Goal: Navigation & Orientation: Understand site structure

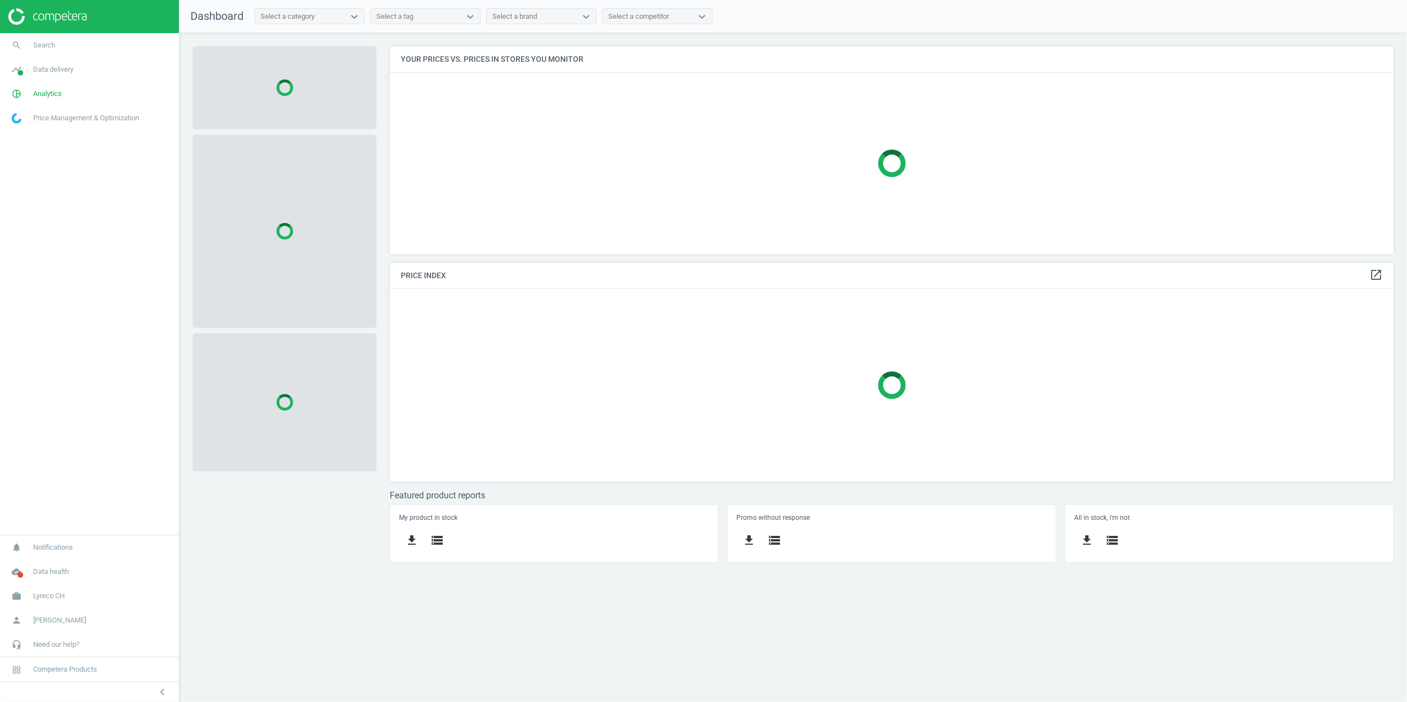
scroll to position [231, 1027]
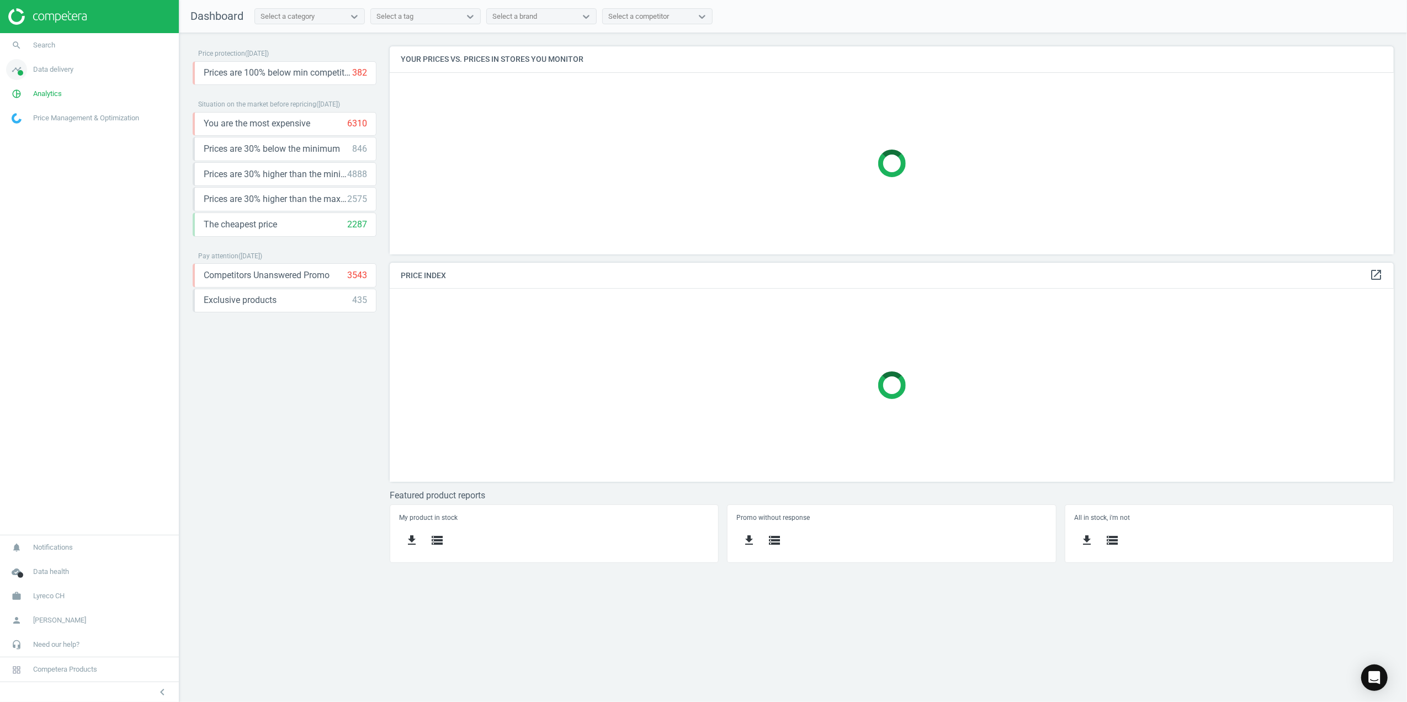
click at [44, 70] on span "Data delivery" at bounding box center [53, 70] width 40 height 10
click at [47, 102] on link "Matches dashboard" at bounding box center [89, 110] width 179 height 17
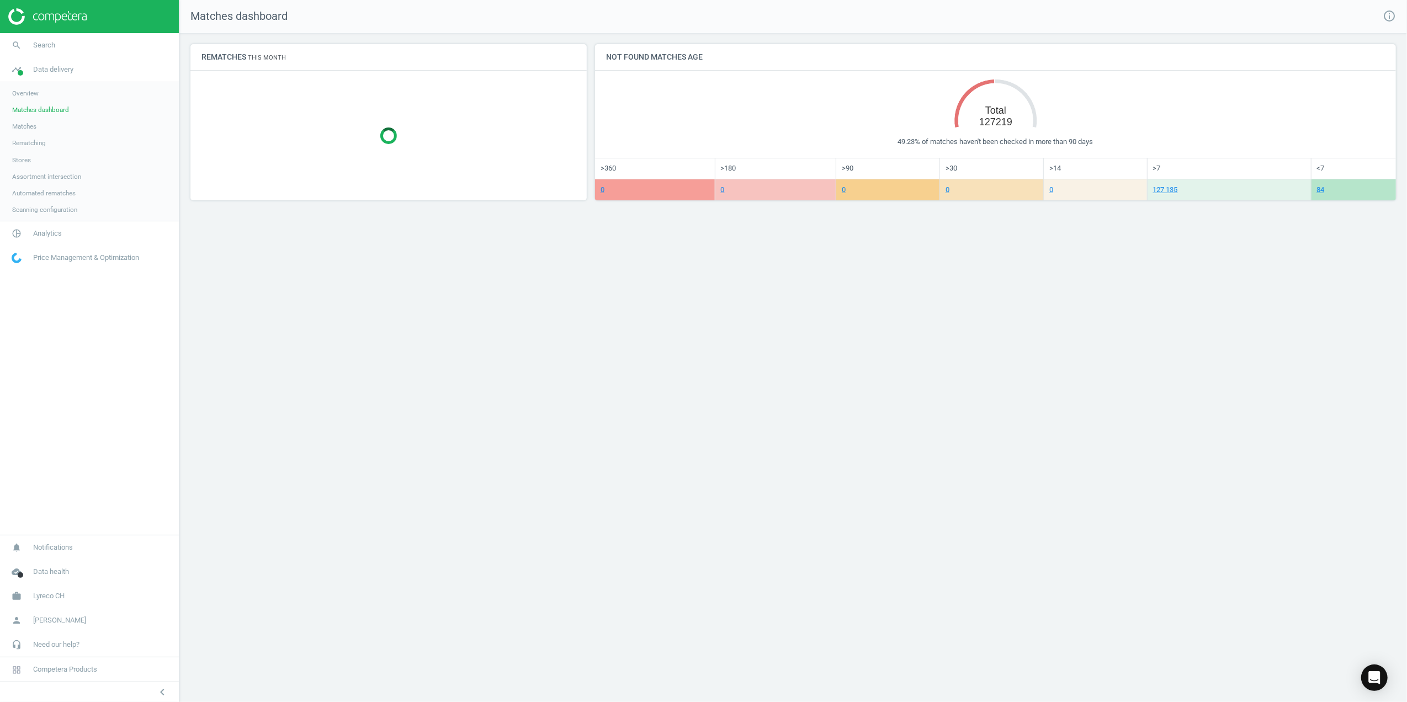
click at [29, 126] on span "Matches" at bounding box center [24, 126] width 24 height 9
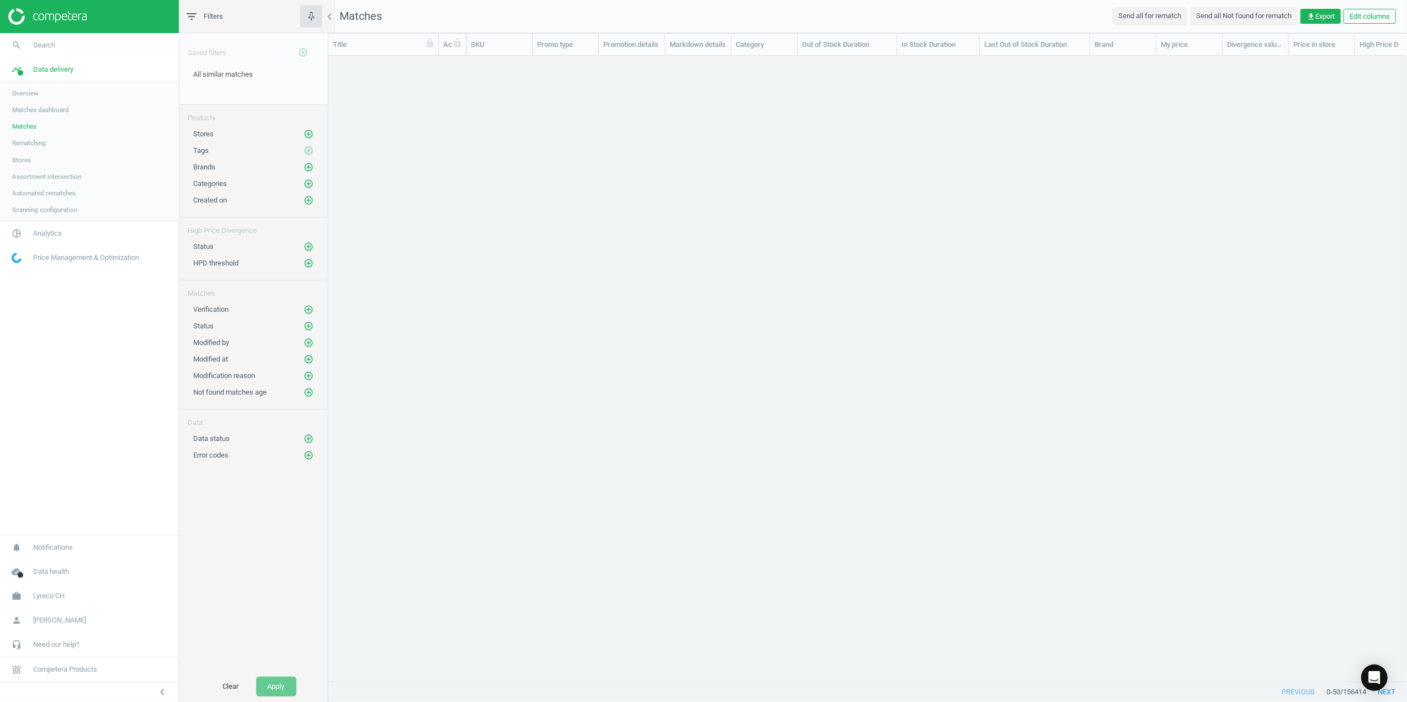
scroll to position [603, 1067]
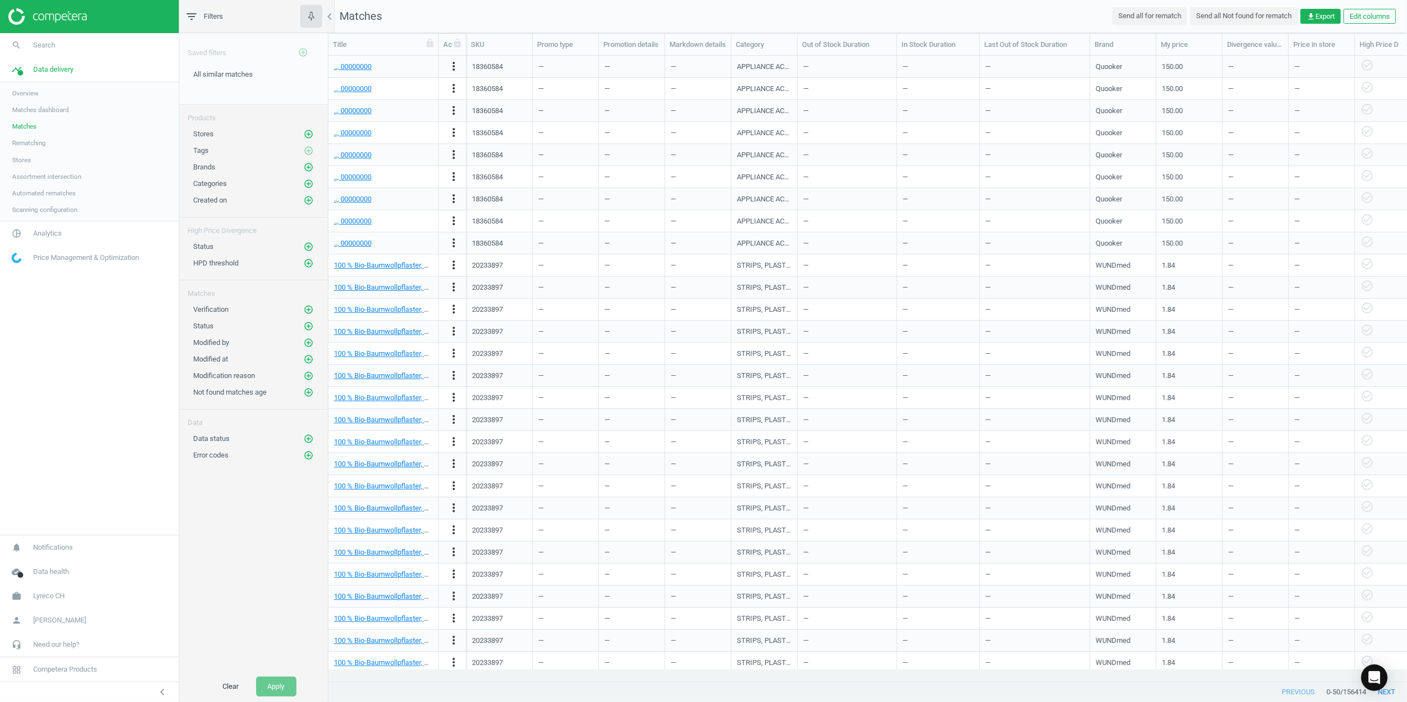
click at [34, 175] on span "Assortment intersection" at bounding box center [46, 176] width 69 height 9
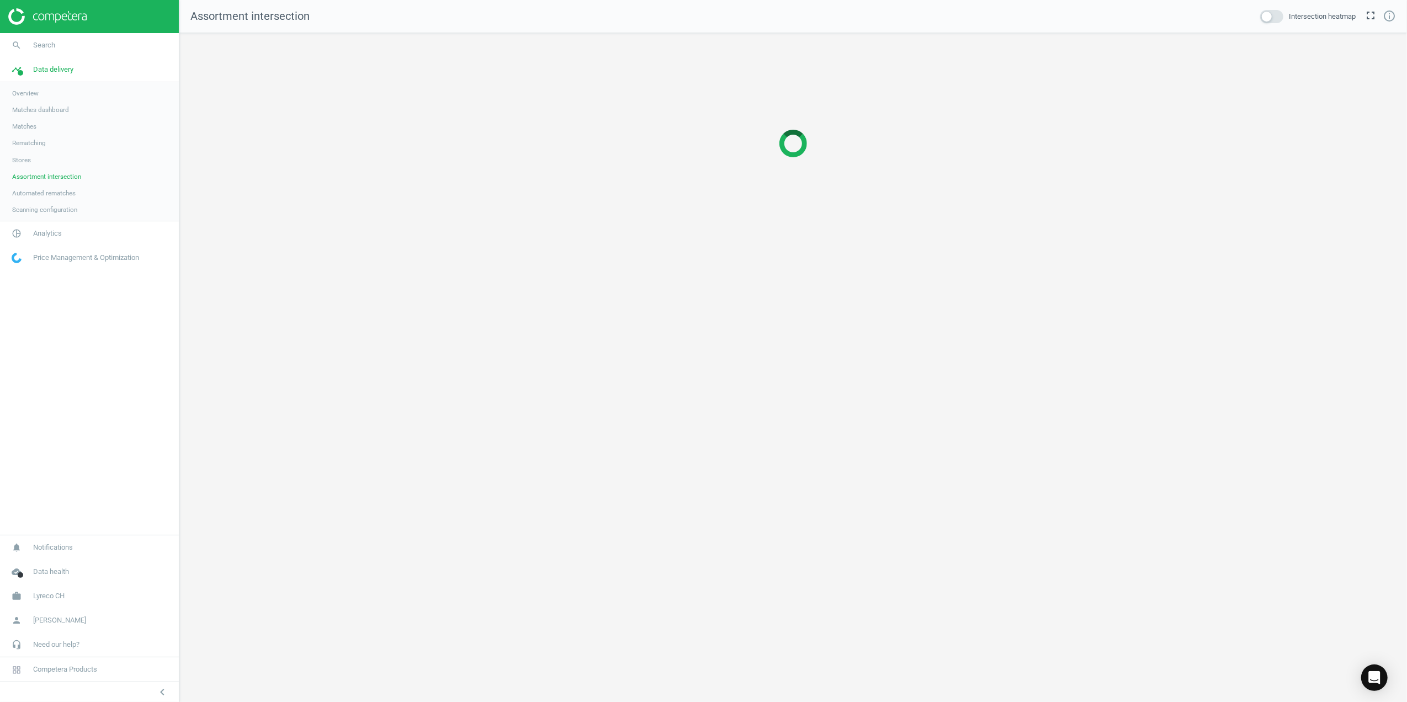
click at [47, 192] on span "Automated rematches" at bounding box center [43, 193] width 63 height 9
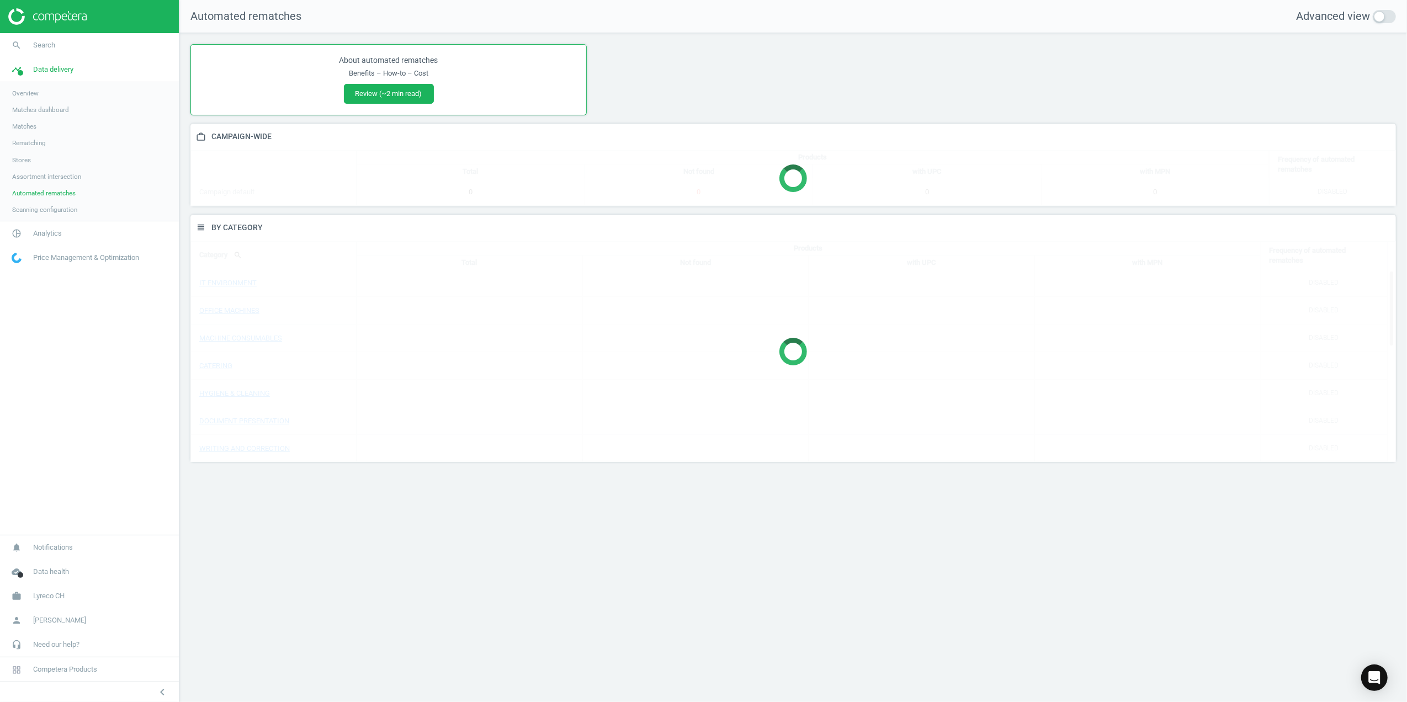
scroll to position [270, 1228]
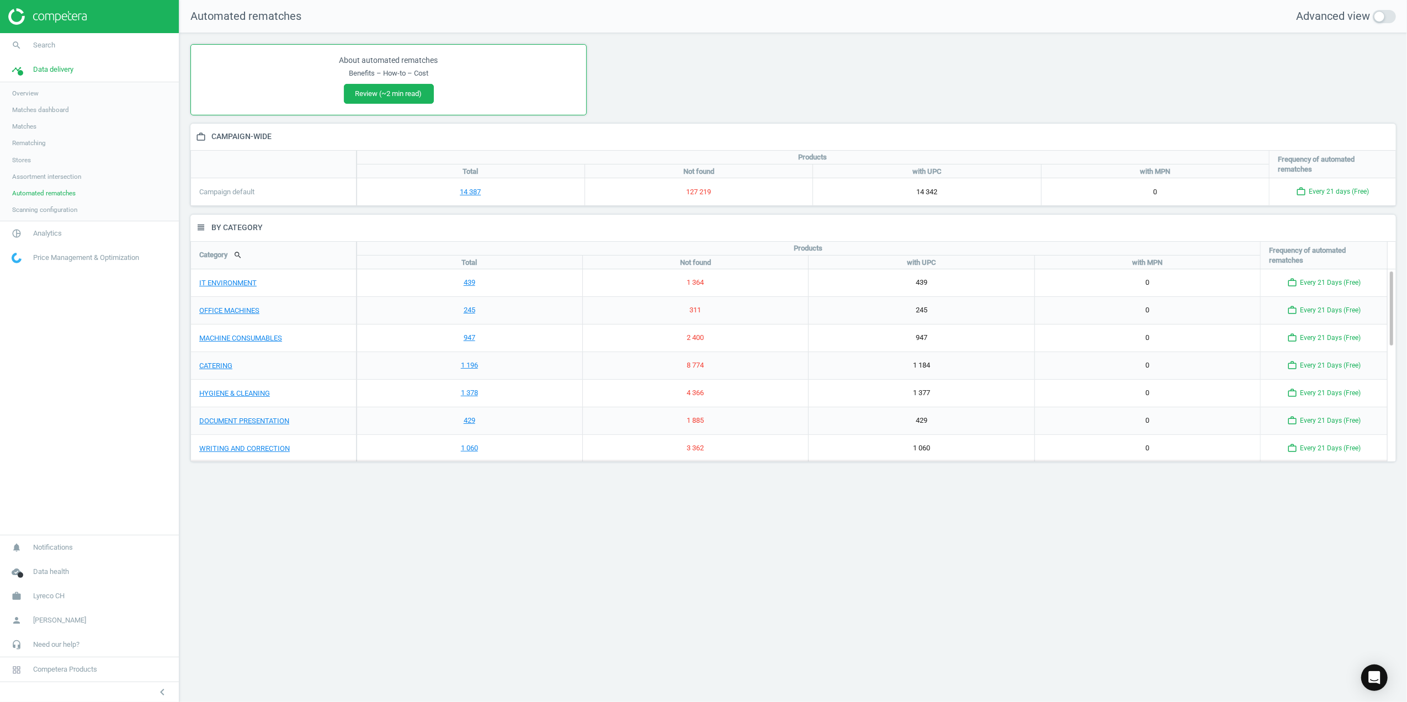
click at [56, 205] on span "Scanning configuration" at bounding box center [44, 209] width 65 height 9
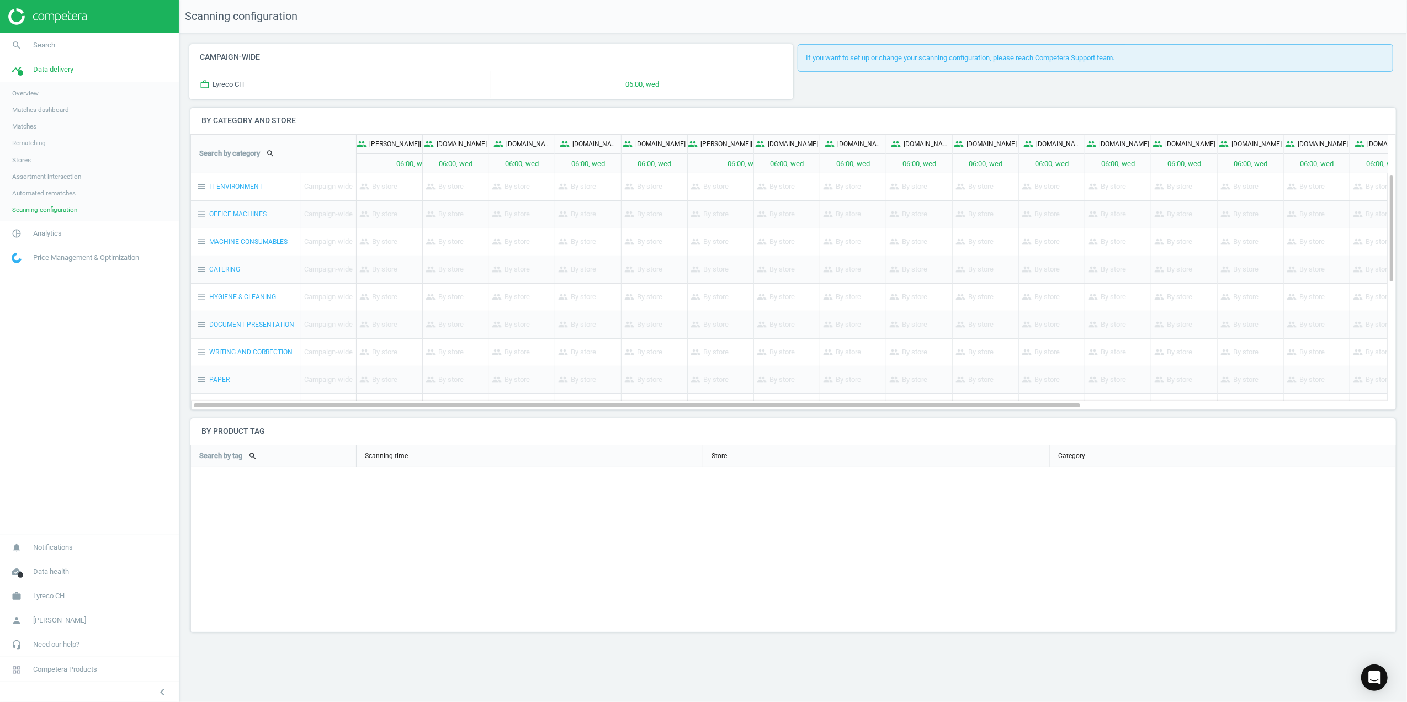
drag, startPoint x: 46, startPoint y: 230, endPoint x: 46, endPoint y: 237, distance: 6.6
click at [46, 230] on span "Analytics" at bounding box center [47, 233] width 29 height 10
click at [27, 131] on span "Products" at bounding box center [25, 134] width 26 height 9
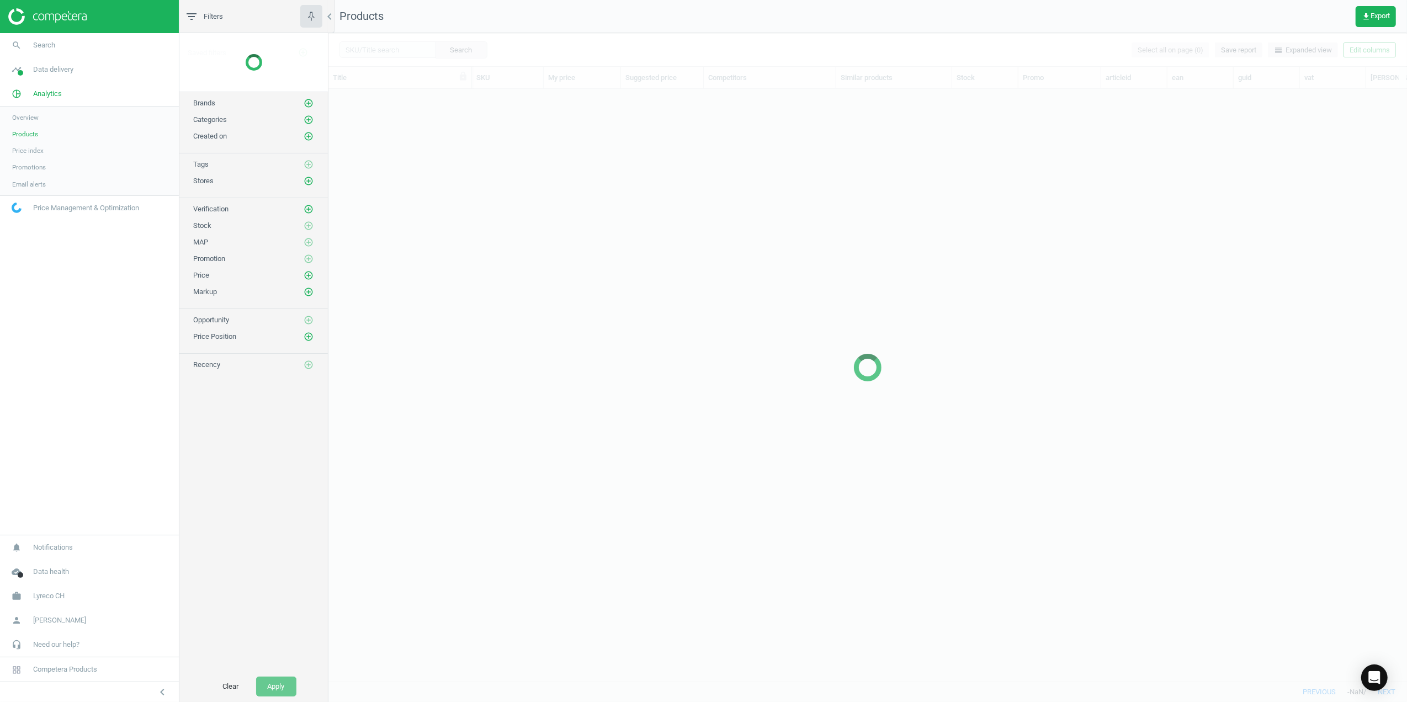
scroll to position [570, 1067]
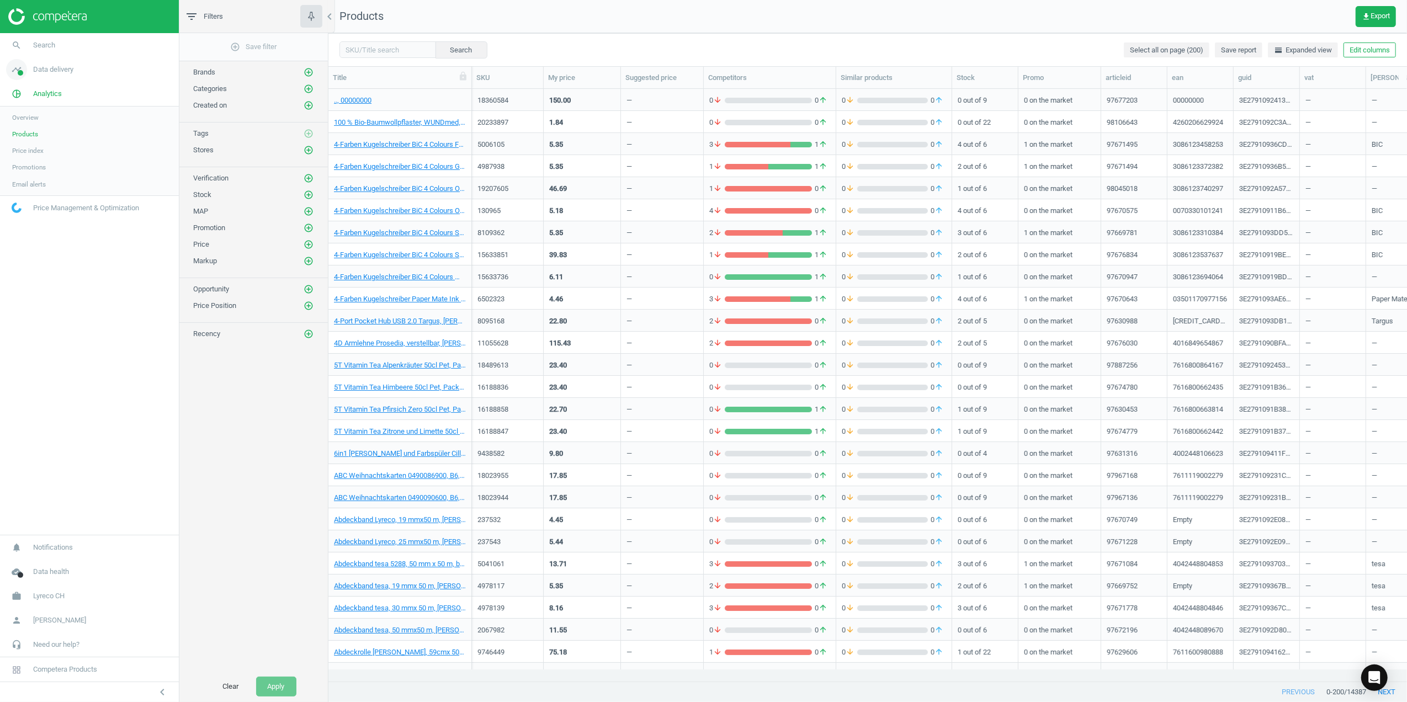
click at [54, 76] on link "timeline Data delivery" at bounding box center [89, 69] width 179 height 24
click at [46, 111] on span "Matches dashboard" at bounding box center [40, 109] width 57 height 9
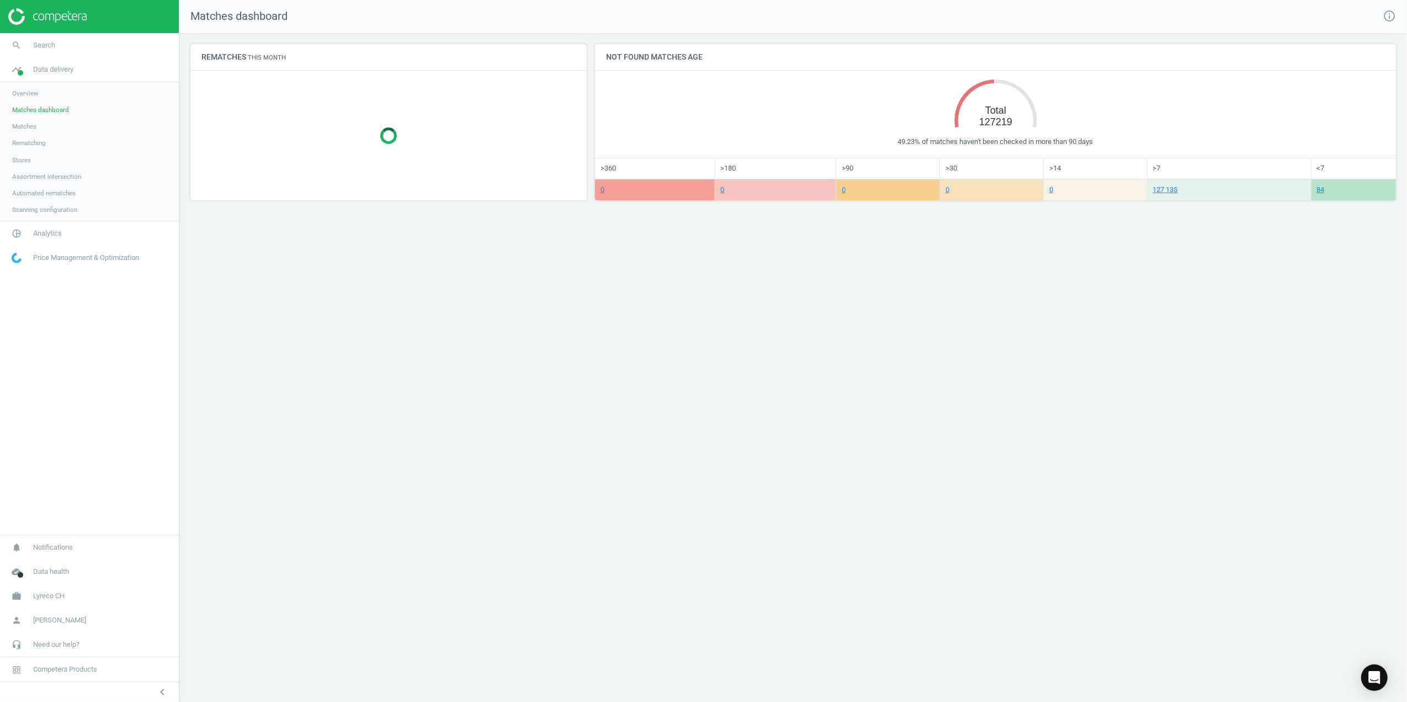
click at [32, 126] on span "Matches" at bounding box center [24, 126] width 24 height 9
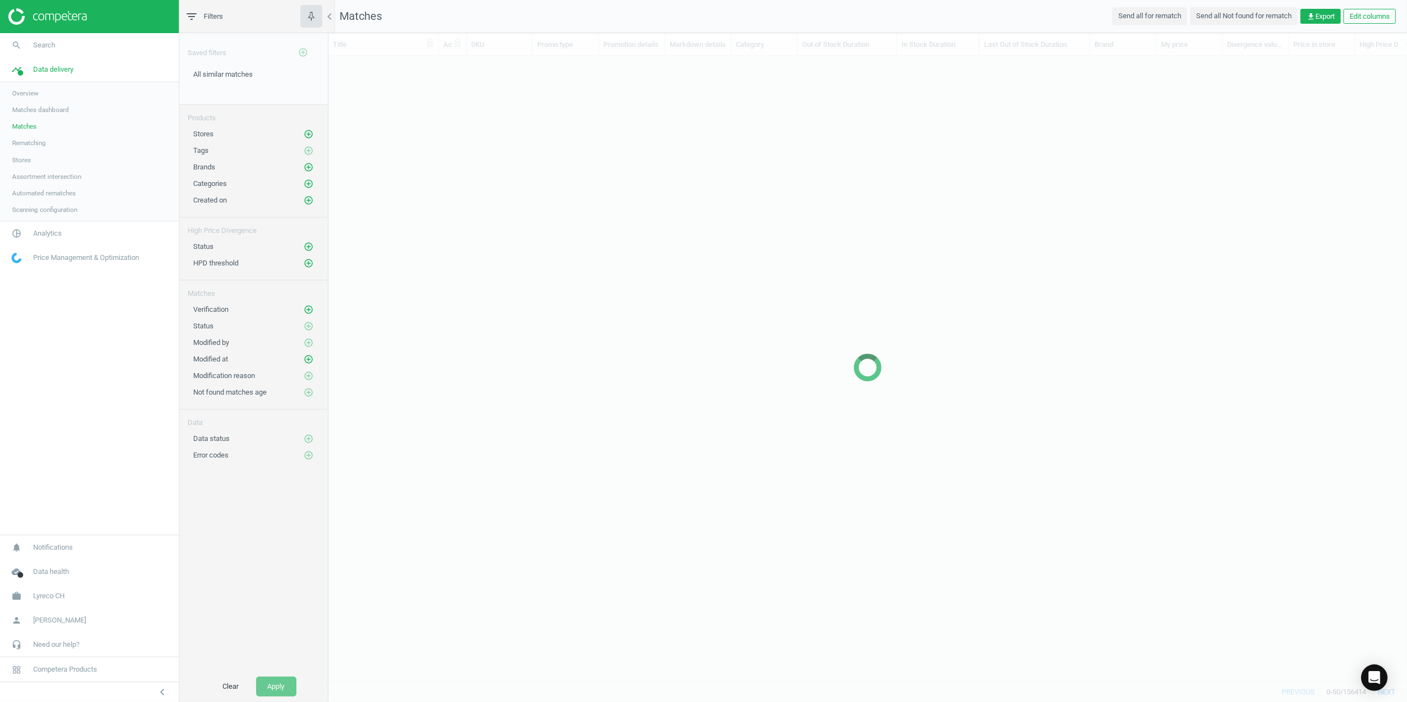
scroll to position [603, 1067]
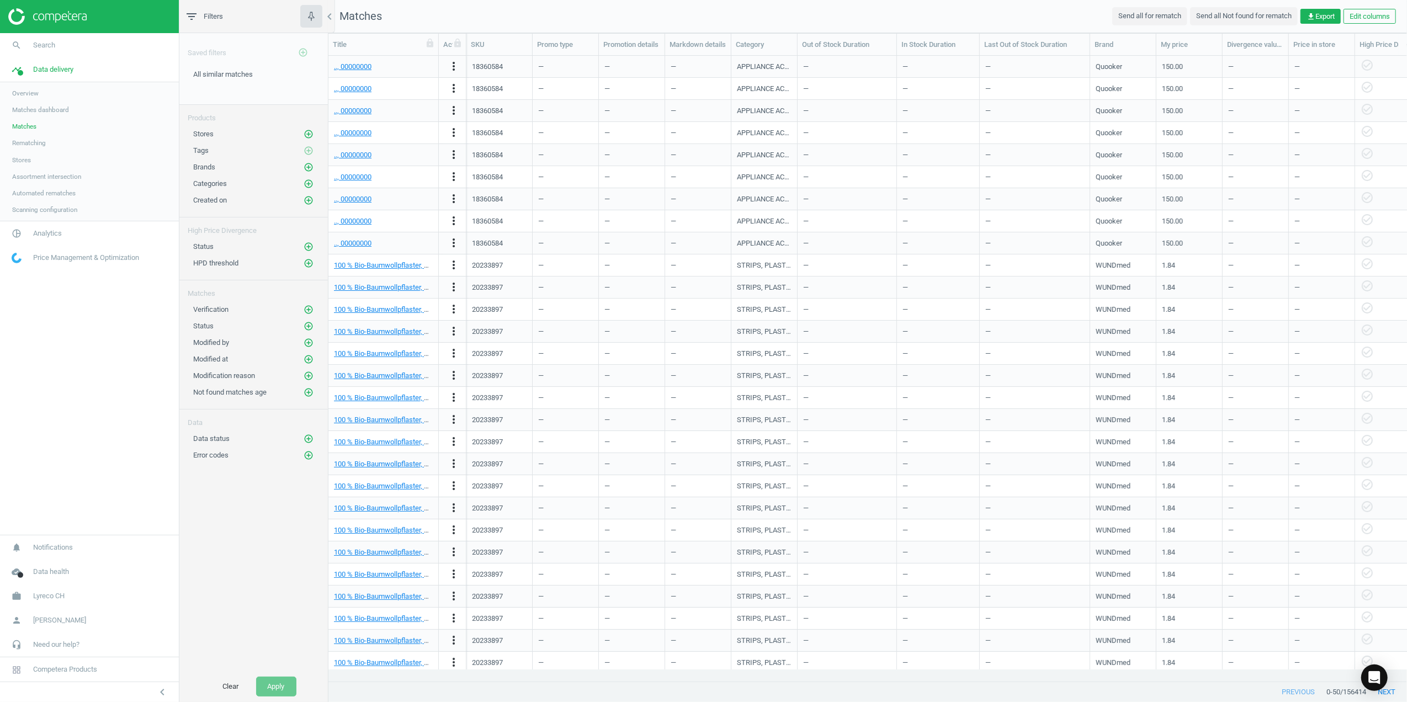
click at [38, 142] on span "Rematching" at bounding box center [29, 143] width 34 height 9
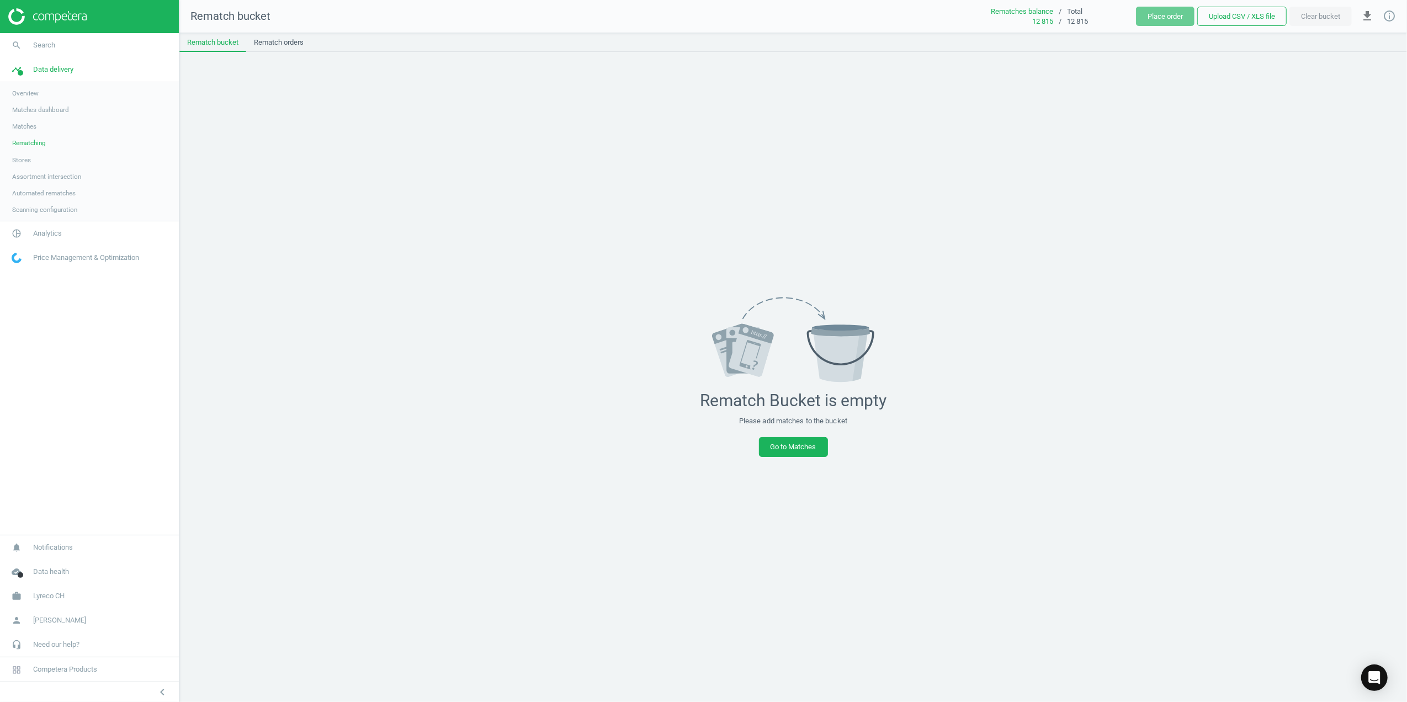
click at [20, 159] on span "Stores" at bounding box center [21, 160] width 19 height 9
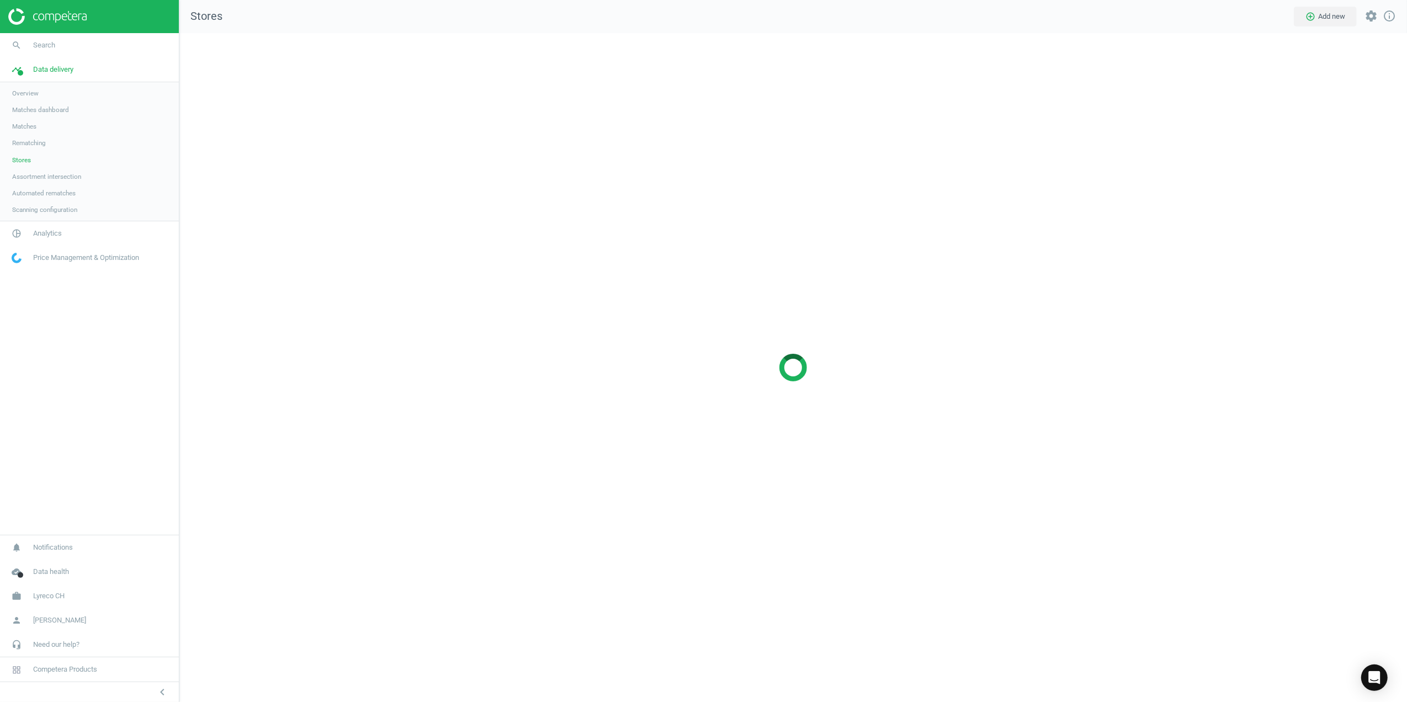
scroll to position [692, 1250]
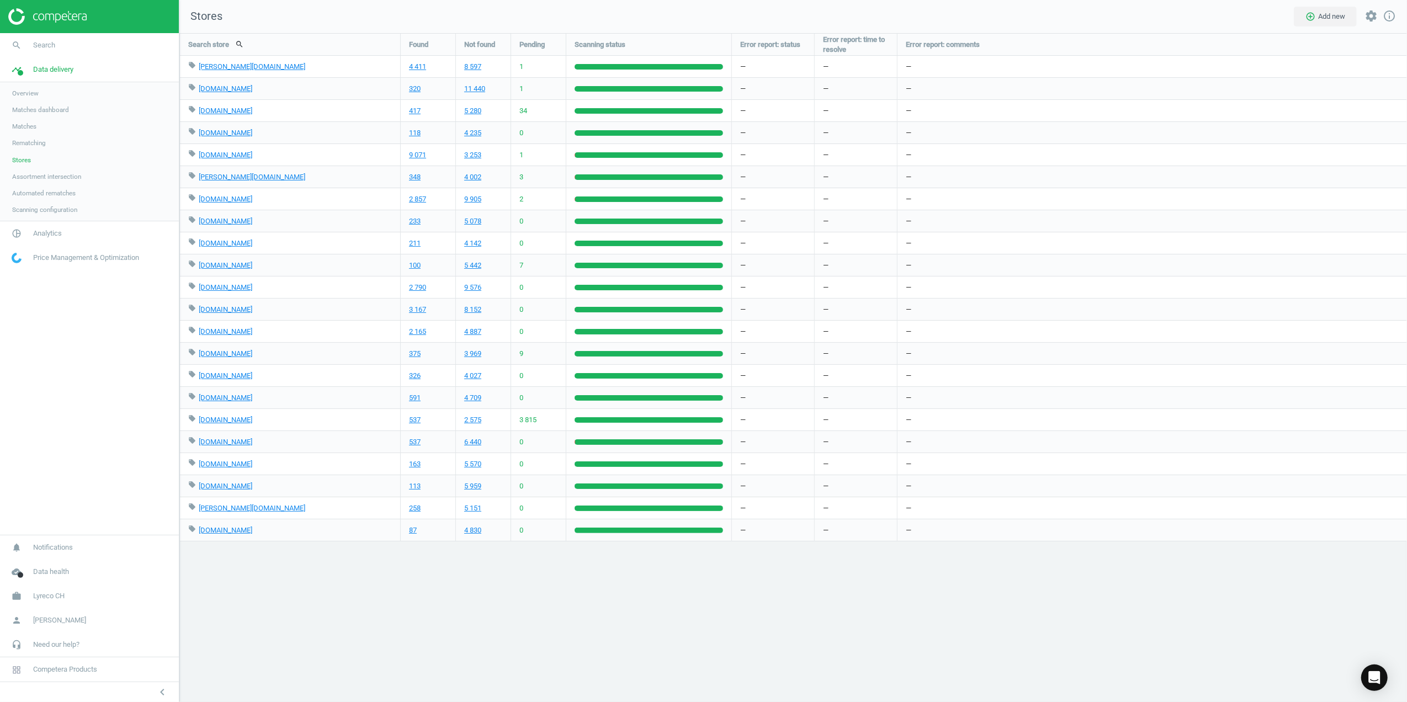
click at [41, 176] on span "Assortment intersection" at bounding box center [46, 176] width 69 height 9
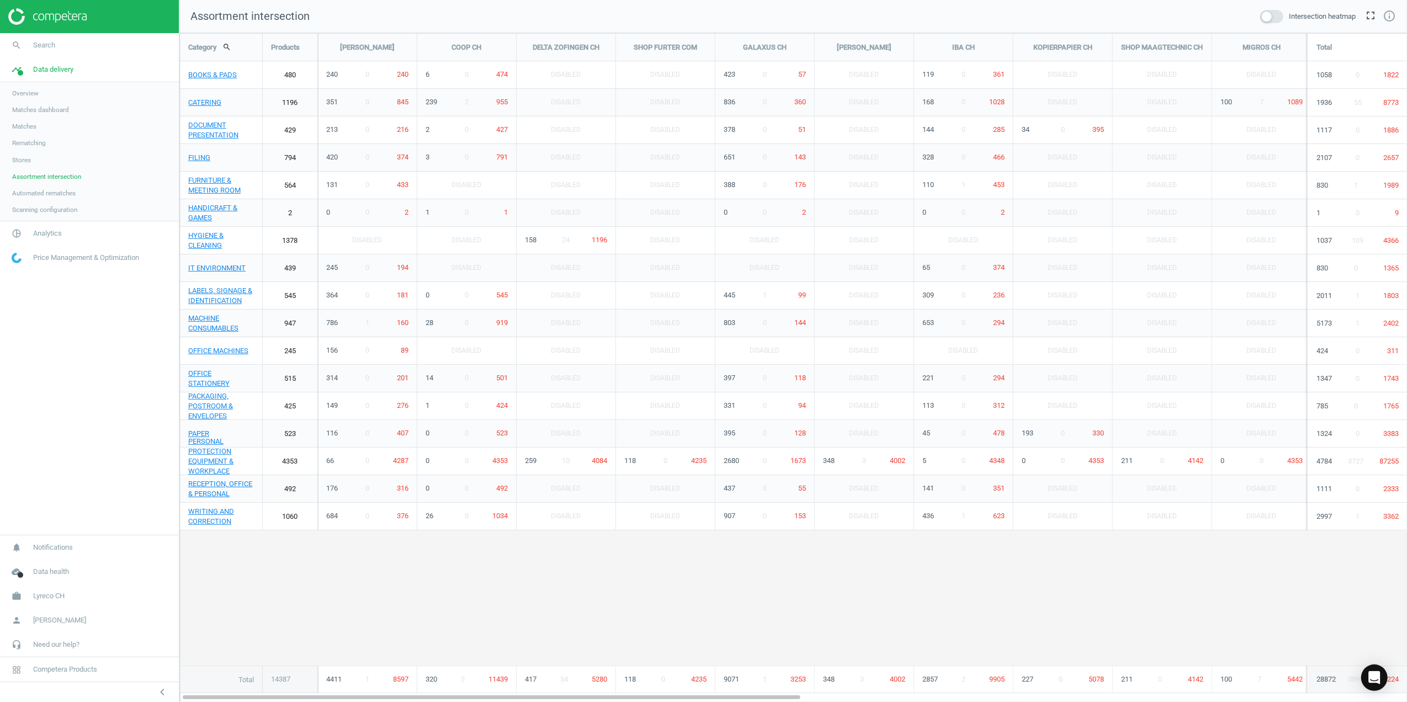
scroll to position [692, 1250]
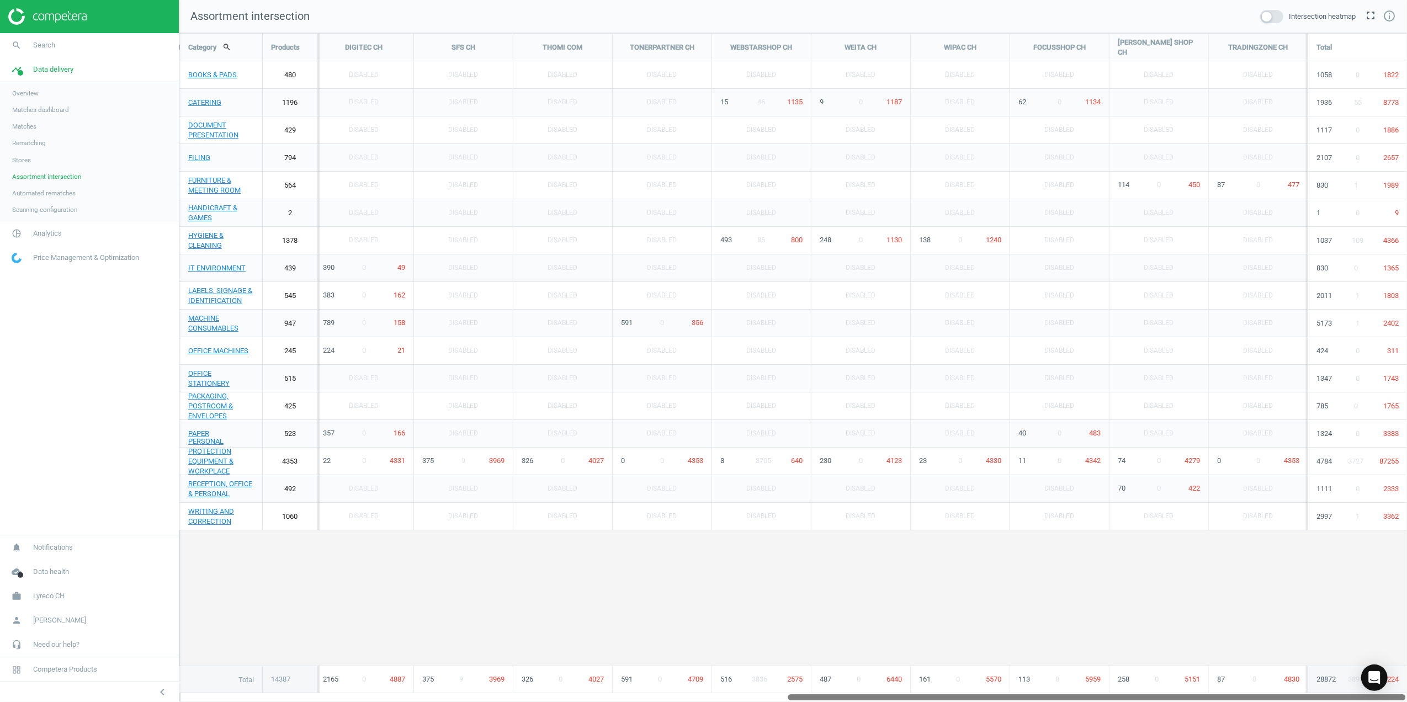
drag, startPoint x: 559, startPoint y: 698, endPoint x: 1195, endPoint y: 705, distance: 636.4
click at [1195, 701] on html "Group 2 Created with Sketch. ic/cloud_download/grey600 Created with Sketch. gra…" at bounding box center [703, 351] width 1407 height 702
